Goal: Task Accomplishment & Management: Manage account settings

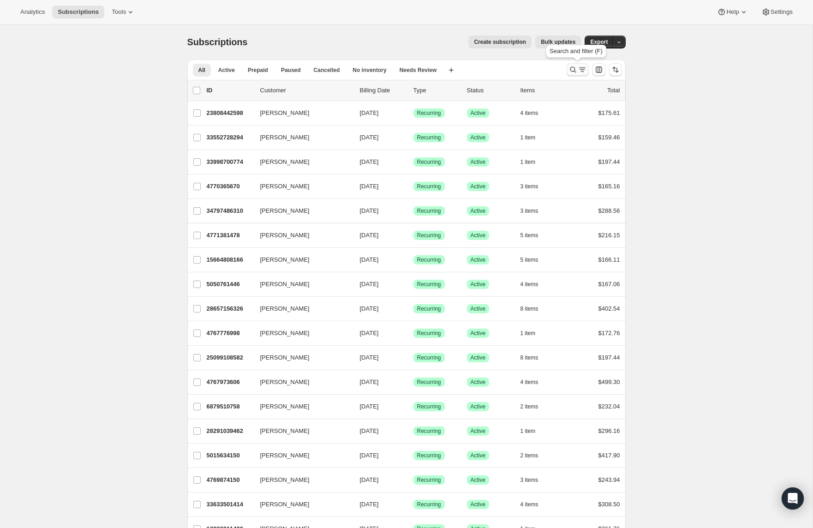
click at [579, 68] on icon "Search and filter results" at bounding box center [581, 69] width 9 height 9
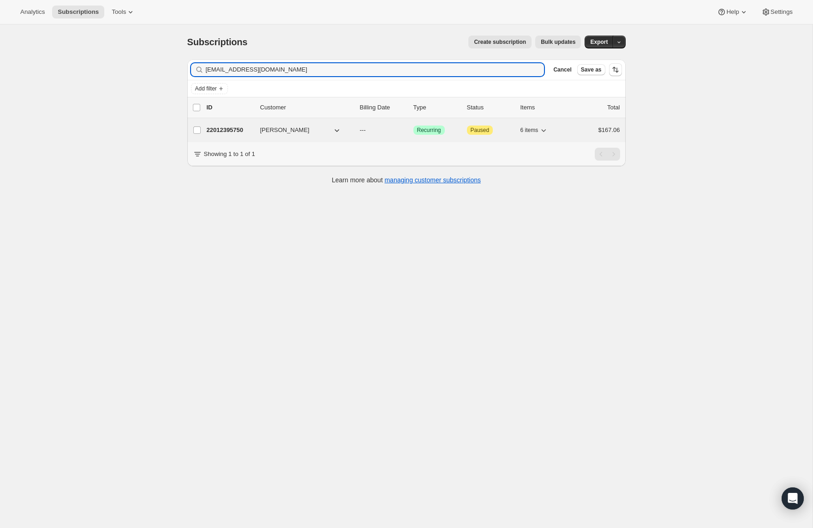
type input "[EMAIL_ADDRESS][DOMAIN_NAME]"
click at [238, 131] on p "22012395750" at bounding box center [230, 129] width 46 height 9
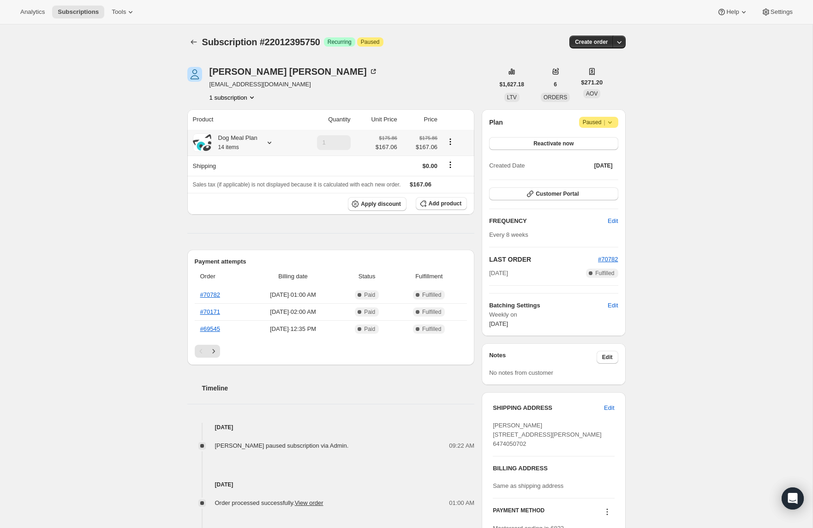
click at [268, 144] on icon at bounding box center [269, 142] width 9 height 9
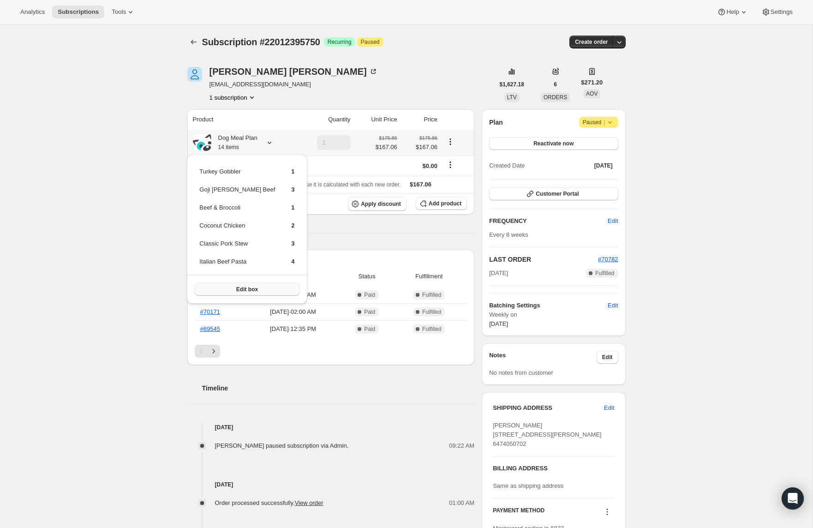
click at [244, 290] on span "Edit box" at bounding box center [247, 288] width 22 height 7
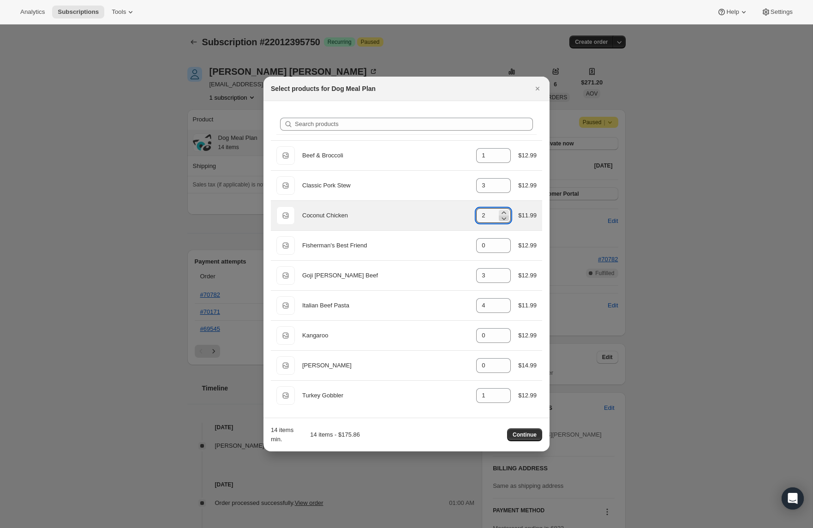
click at [501, 218] on icon ":re6:" at bounding box center [503, 218] width 9 height 9
click at [504, 218] on icon ":re6:" at bounding box center [503, 218] width 9 height 9
type input "0"
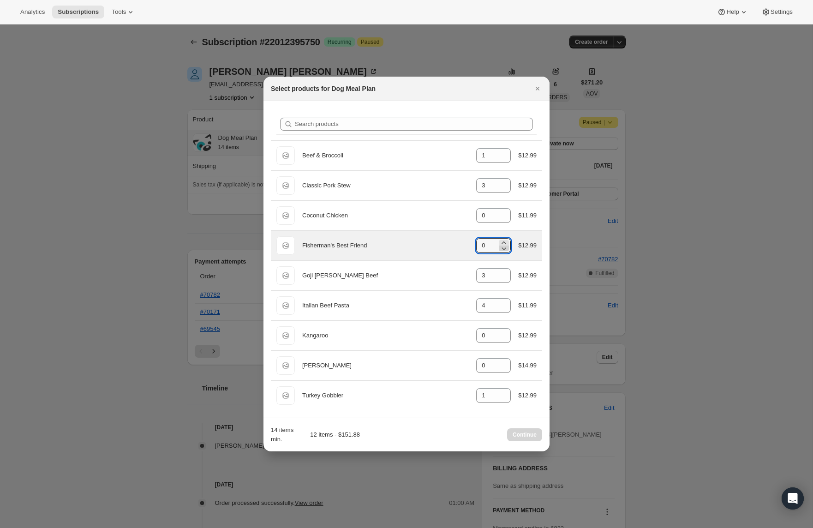
click at [505, 244] on icon ":re6:" at bounding box center [503, 247] width 9 height 9
click at [505, 242] on icon ":re6:" at bounding box center [503, 242] width 9 height 9
type input "2"
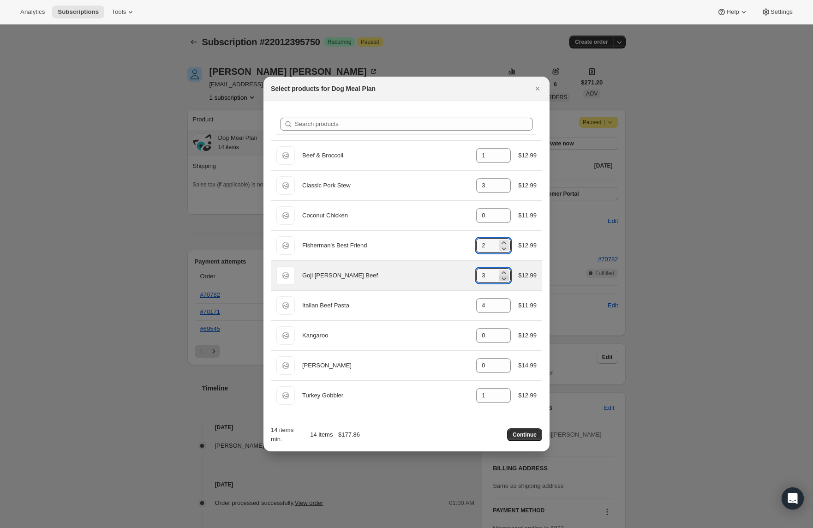
click at [503, 279] on icon ":re6:" at bounding box center [504, 278] width 5 height 3
type input "1"
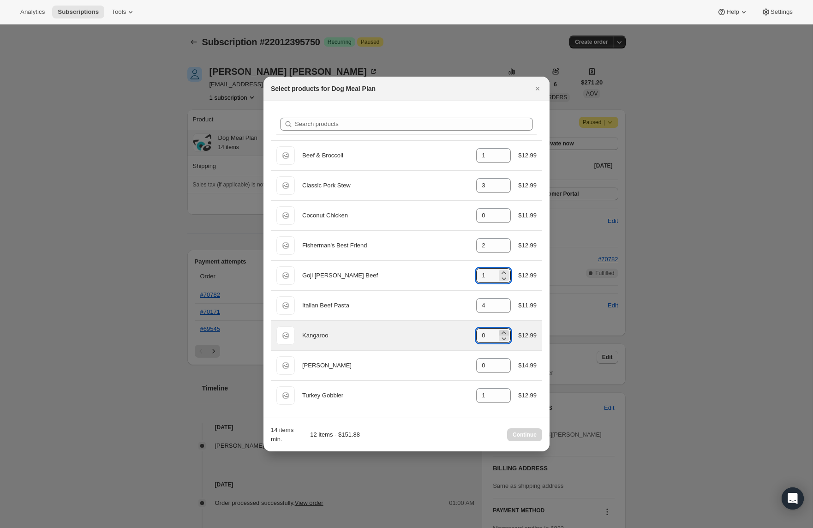
click at [506, 332] on icon ":re6:" at bounding box center [503, 332] width 9 height 9
type input "2"
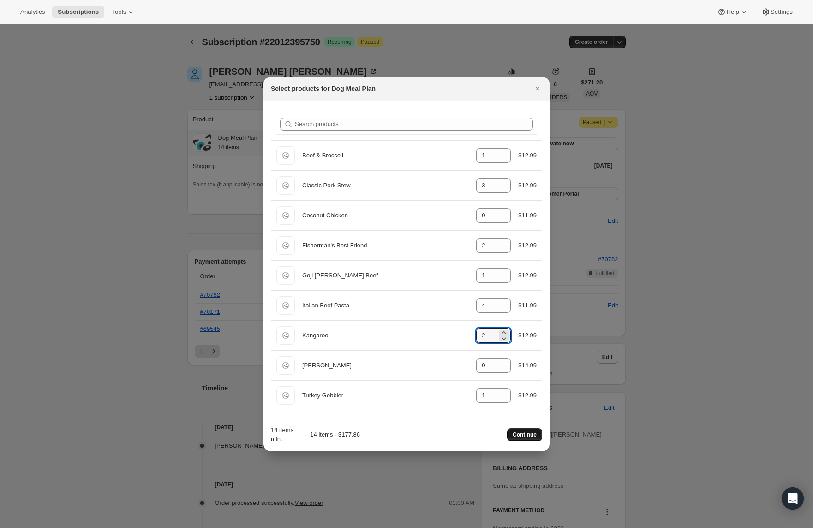
click at [532, 435] on span "Continue" at bounding box center [524, 434] width 24 height 7
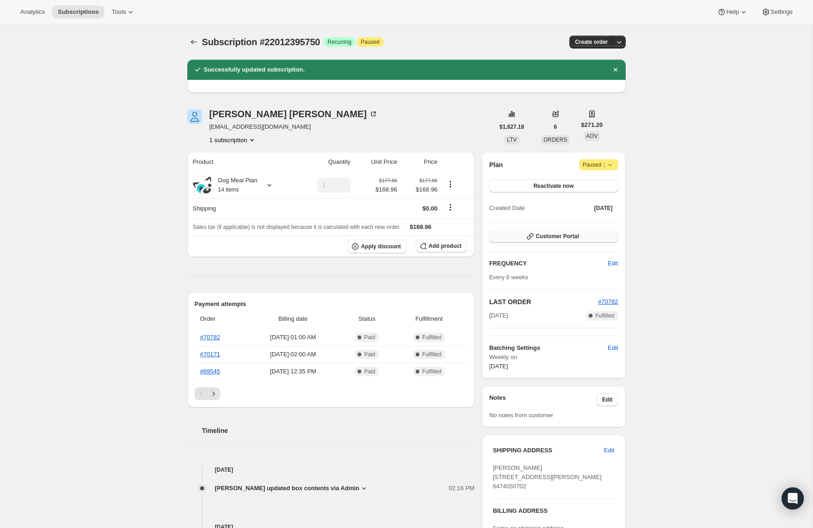
click at [564, 242] on button "Customer Portal" at bounding box center [553, 236] width 129 height 13
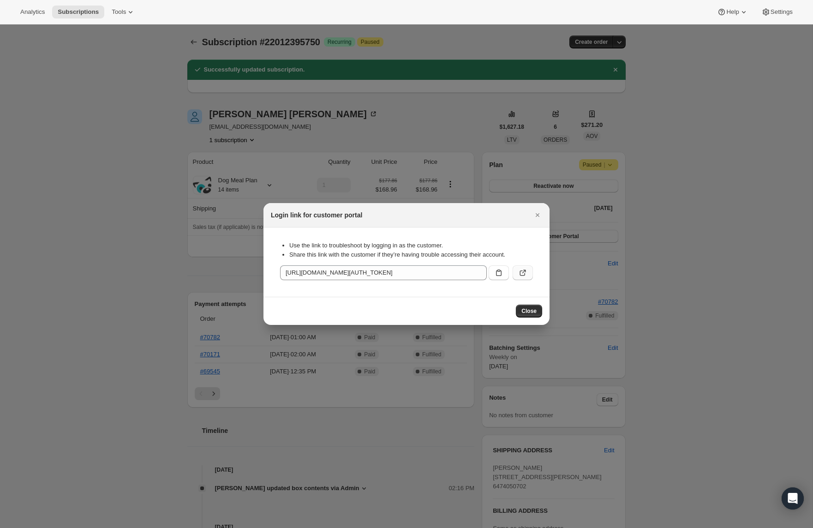
click at [522, 271] on icon ":rit:" at bounding box center [523, 273] width 6 height 6
drag, startPoint x: 494, startPoint y: 273, endPoint x: 524, endPoint y: 254, distance: 35.4
click at [495, 273] on icon ":rit:" at bounding box center [498, 272] width 9 height 9
click at [538, 215] on icon "Close" at bounding box center [537, 215] width 4 height 4
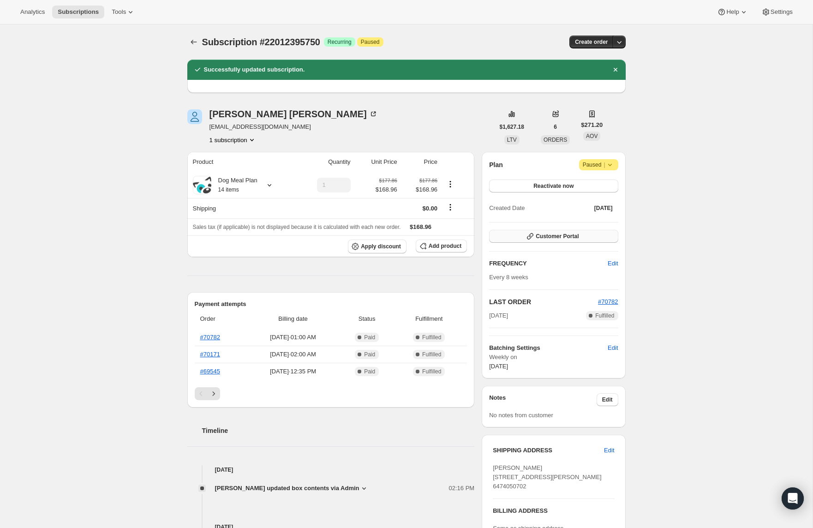
click at [558, 236] on span "Customer Portal" at bounding box center [556, 235] width 43 height 7
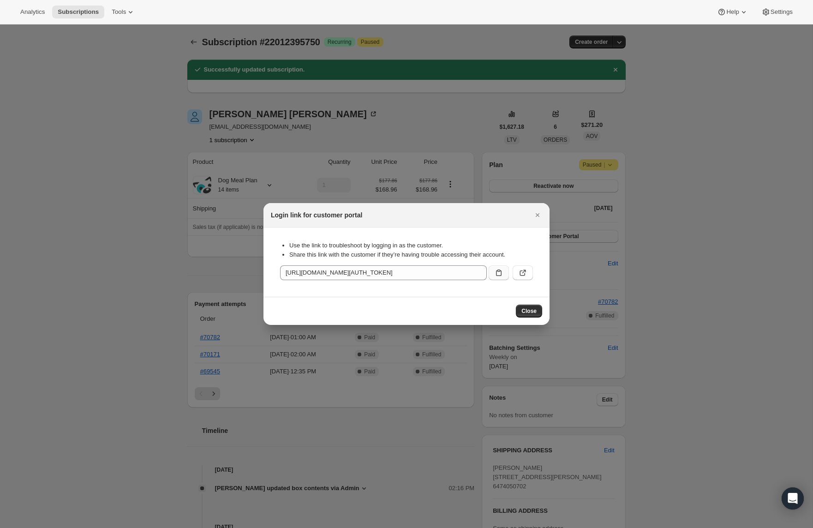
click at [499, 274] on icon ":rit:" at bounding box center [498, 272] width 9 height 9
